Goal: Information Seeking & Learning: Stay updated

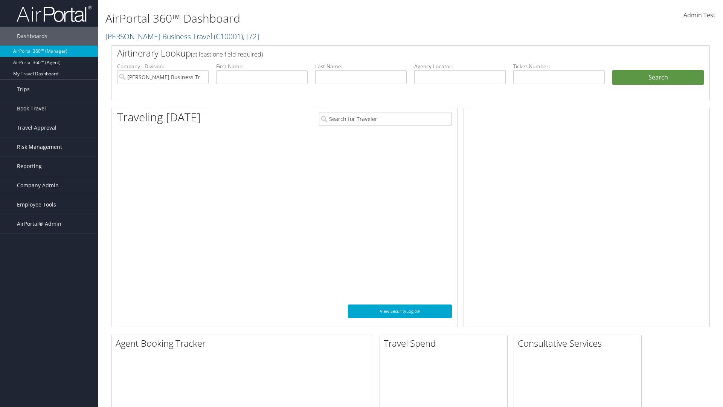
click at [49, 147] on span "Risk Management" at bounding box center [39, 146] width 45 height 19
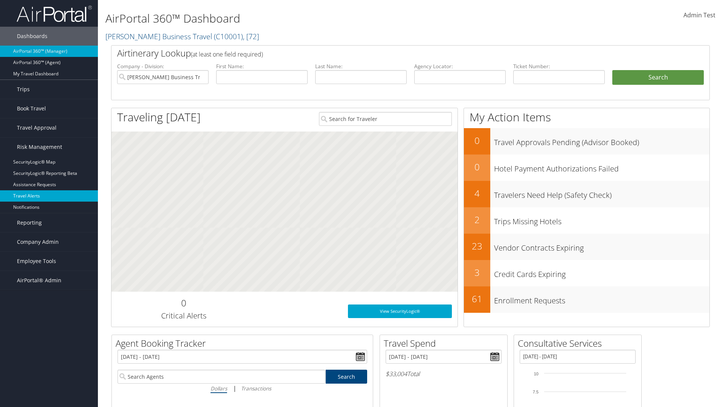
click at [49, 196] on link "Travel Alerts" at bounding box center [49, 195] width 98 height 11
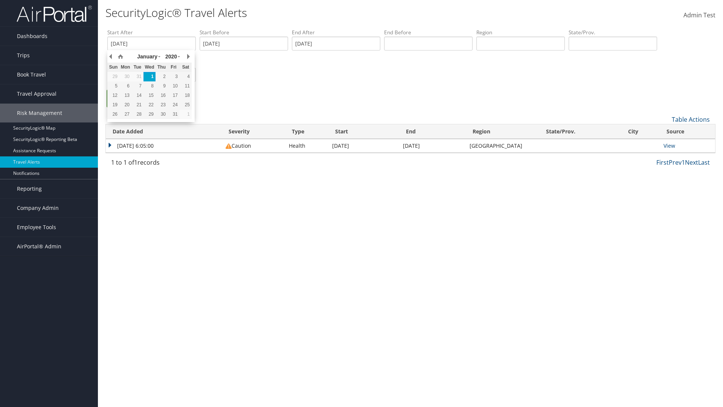
type input "[DATE]"
type input "[GEOGRAPHIC_DATA]"
click at [414, 102] on ul "Search" at bounding box center [414, 102] width 614 height 25
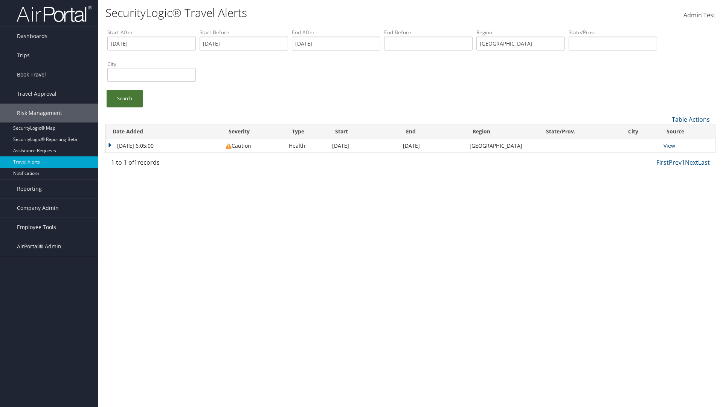
click at [125, 98] on link "Search" at bounding box center [125, 99] width 36 height 18
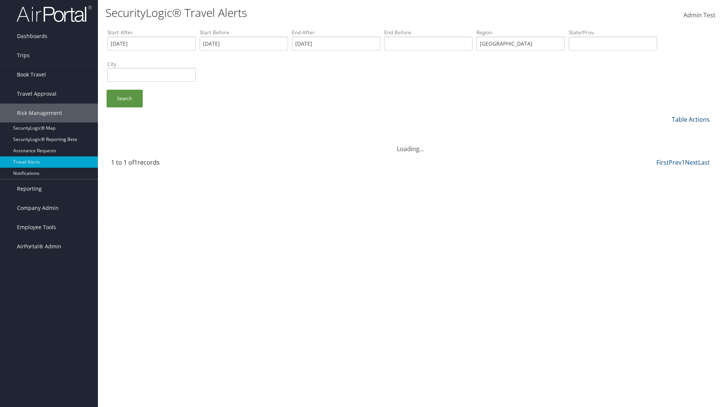
click at [691, 119] on link "Table Actions" at bounding box center [691, 119] width 38 height 8
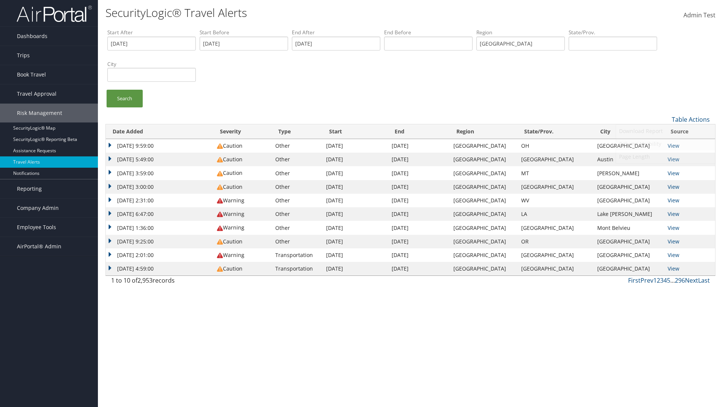
click at [665, 143] on link "Column Visibility" at bounding box center [665, 143] width 99 height 13
click at [665, 131] on link "Date Added" at bounding box center [665, 131] width 99 height 13
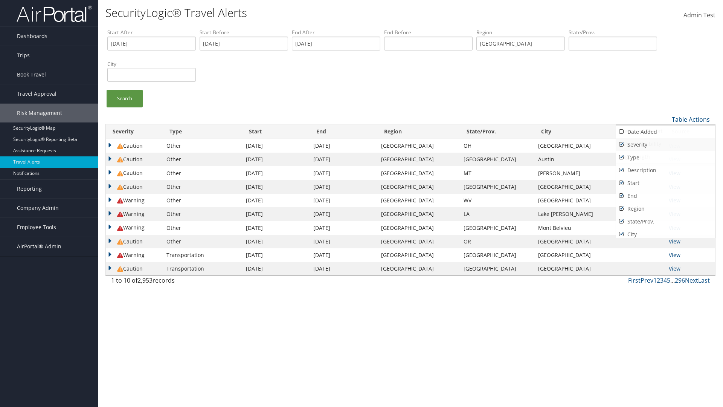
click at [665, 144] on link "Severity" at bounding box center [665, 144] width 99 height 13
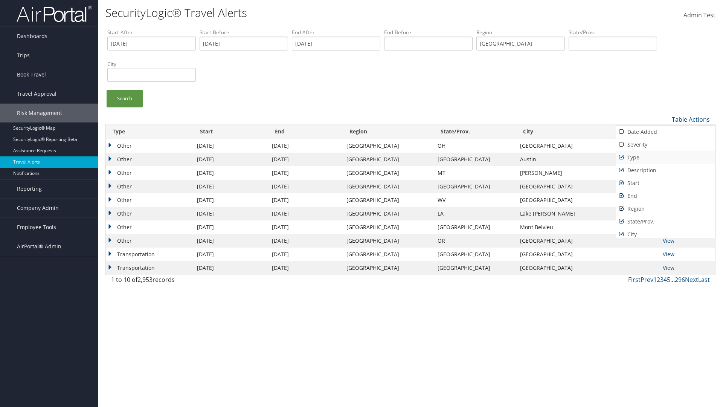
click at [665, 157] on link "Type" at bounding box center [665, 157] width 99 height 13
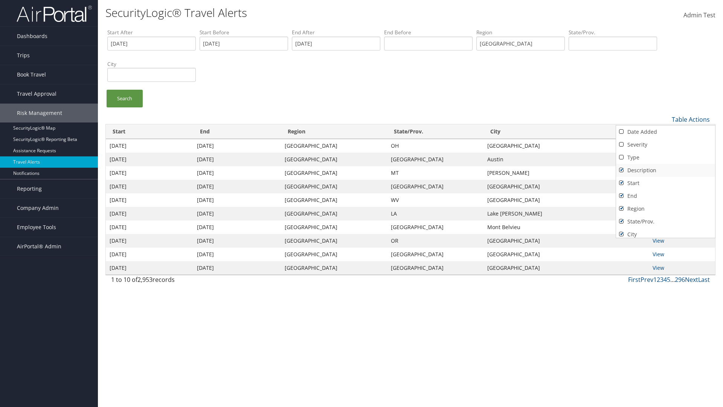
click at [665, 170] on link "Description" at bounding box center [665, 170] width 99 height 13
click at [665, 183] on link "Start" at bounding box center [665, 183] width 99 height 13
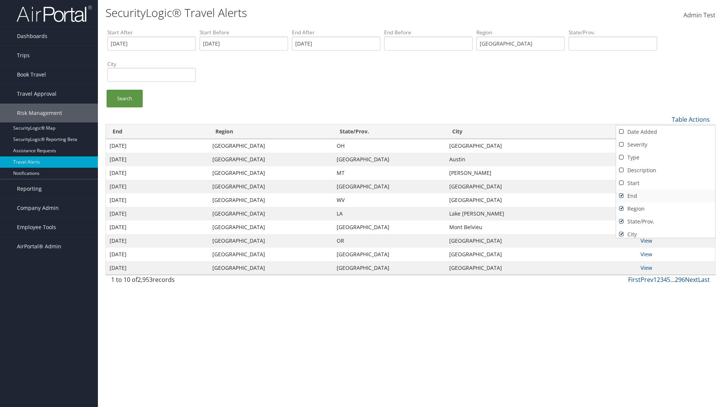
click at [665, 195] on link "End" at bounding box center [665, 195] width 99 height 13
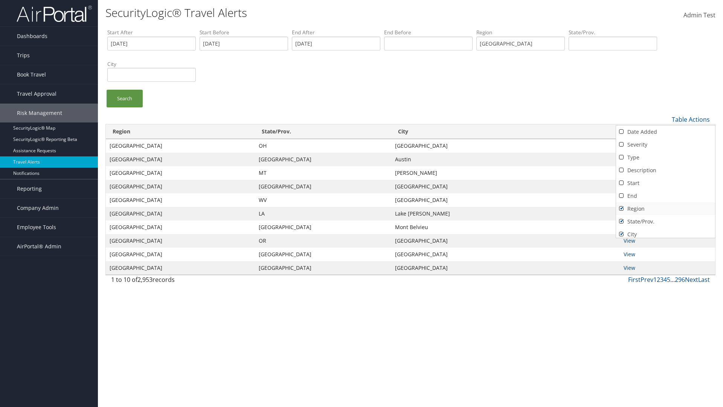
click at [665, 208] on link "Region" at bounding box center [665, 208] width 99 height 13
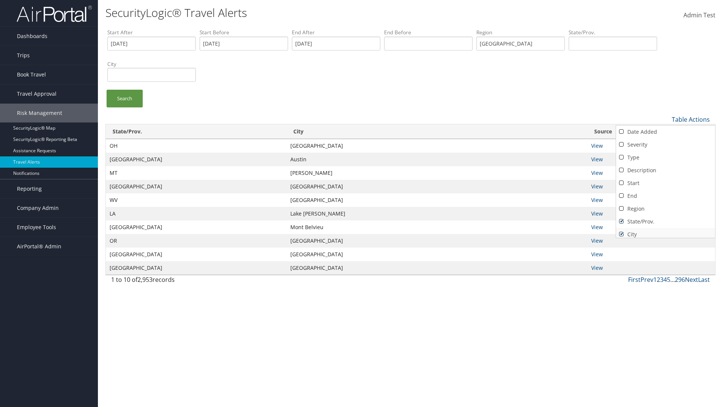
click at [665, 221] on link "State/Prov." at bounding box center [665, 221] width 99 height 13
click at [665, 231] on link "City" at bounding box center [665, 234] width 99 height 13
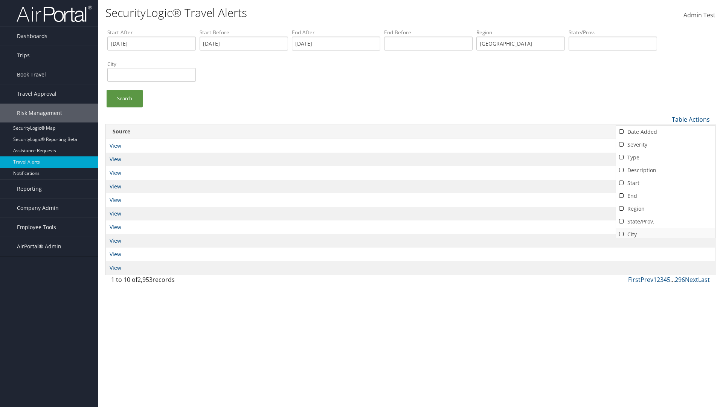
scroll to position [16, 0]
click at [665, 231] on link "Source" at bounding box center [665, 231] width 99 height 13
click at [361, 203] on div at bounding box center [361, 203] width 723 height 407
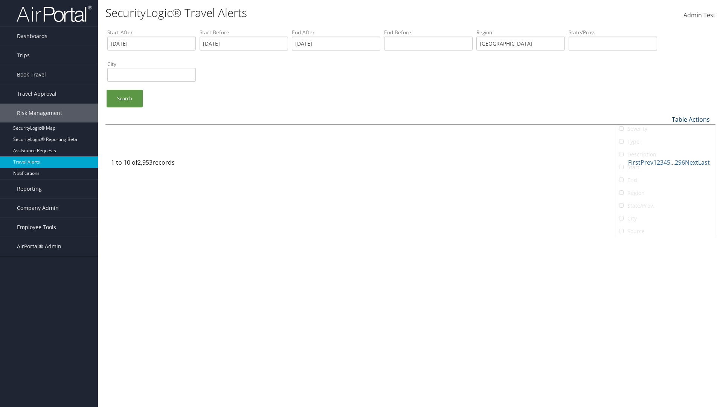
click at [691, 119] on link "Table Actions" at bounding box center [691, 119] width 38 height 8
click at [665, 143] on link "Column Visibility" at bounding box center [665, 143] width 99 height 13
click at [665, 131] on link "Date Added" at bounding box center [665, 131] width 99 height 13
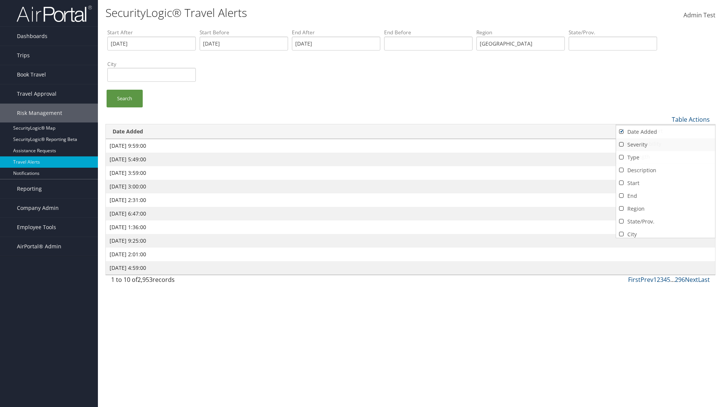
click at [665, 144] on link "Severity" at bounding box center [665, 144] width 99 height 13
